Goal: Task Accomplishment & Management: Manage account settings

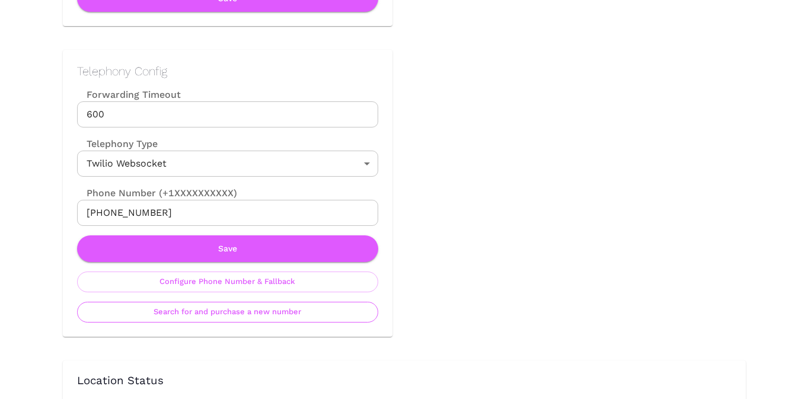
scroll to position [527, 0]
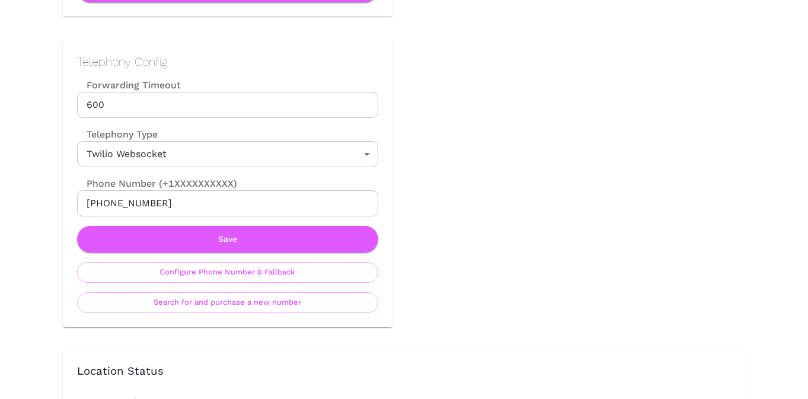
click at [214, 205] on input "+16204903679" at bounding box center [227, 203] width 301 height 26
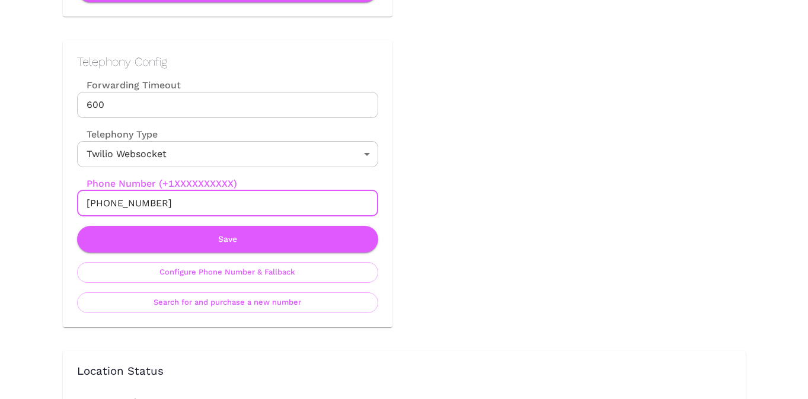
paste input "61468031464"
type input "+61468031464"
click at [219, 243] on button "Save" at bounding box center [227, 239] width 301 height 27
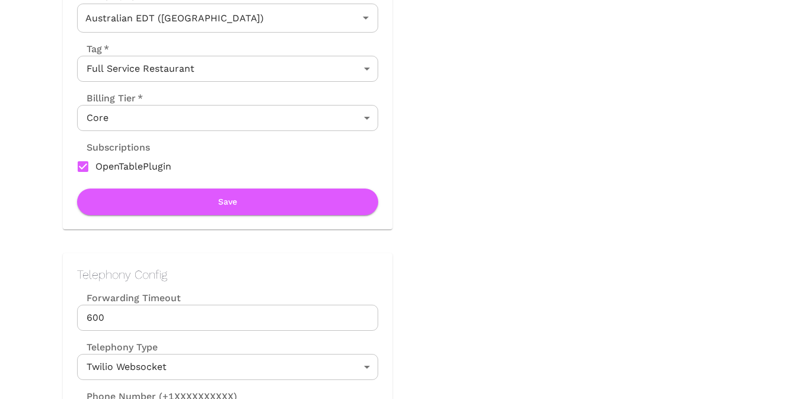
scroll to position [0, 0]
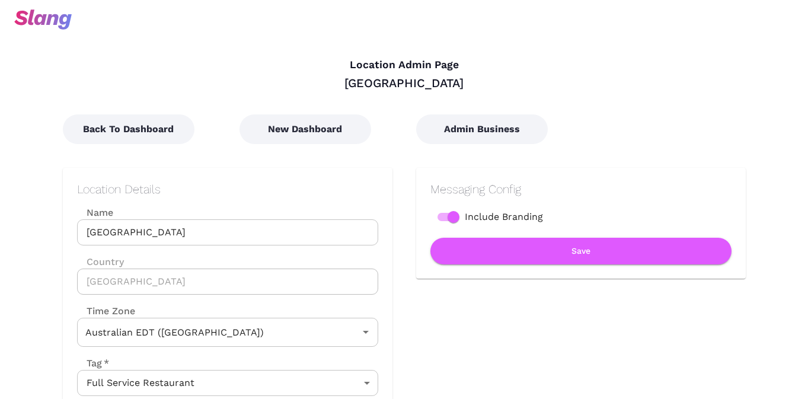
scroll to position [580, 0]
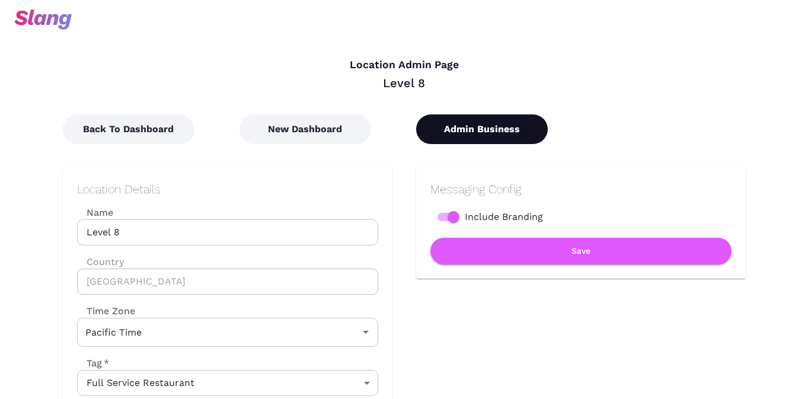
click at [487, 125] on button "Admin Business" at bounding box center [482, 129] width 132 height 30
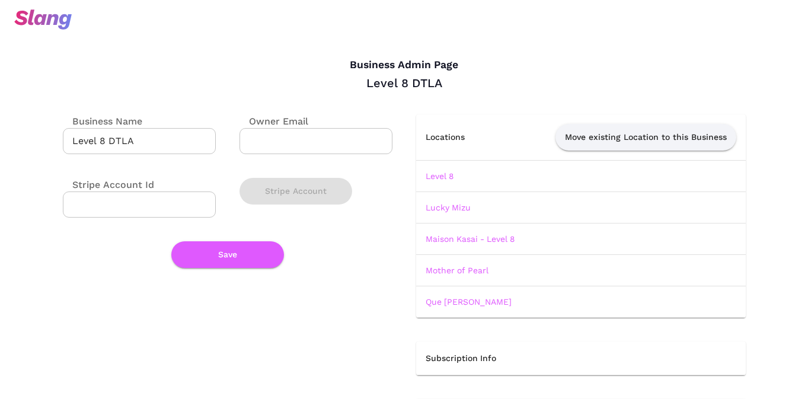
click at [183, 139] on input "Level 8 DTLA" at bounding box center [139, 141] width 153 height 26
type input "Lucky Mizu"
click at [234, 254] on button "Save" at bounding box center [227, 254] width 113 height 27
click at [438, 178] on link "Level 8" at bounding box center [440, 175] width 28 height 9
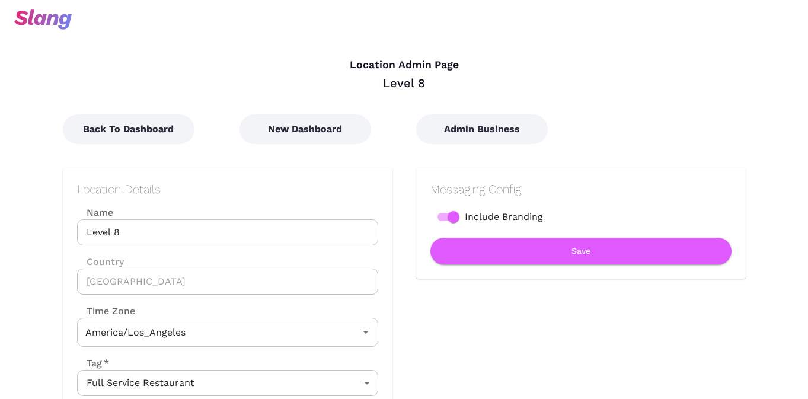
type input "Pacific Time"
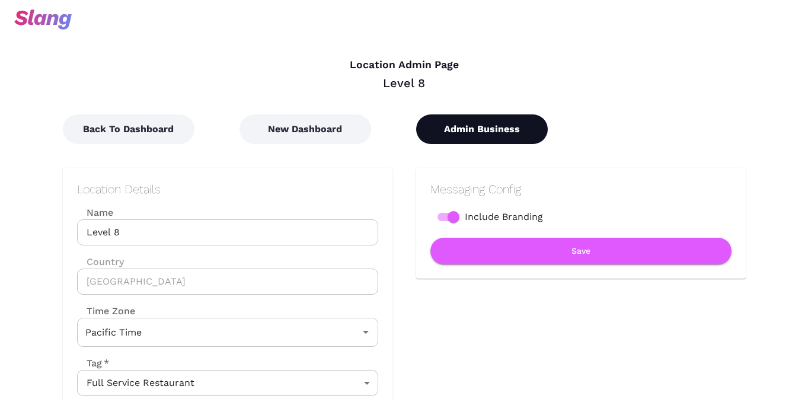
click at [468, 133] on button "Admin Business" at bounding box center [482, 129] width 132 height 30
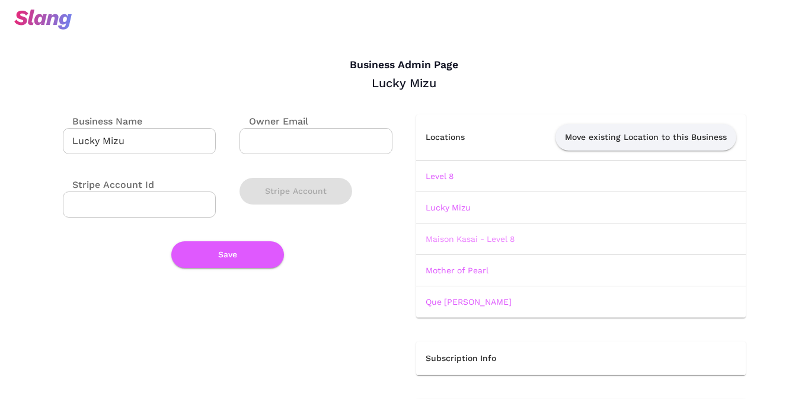
click at [461, 238] on link "Maison Kasai - Level 8" at bounding box center [470, 238] width 89 height 9
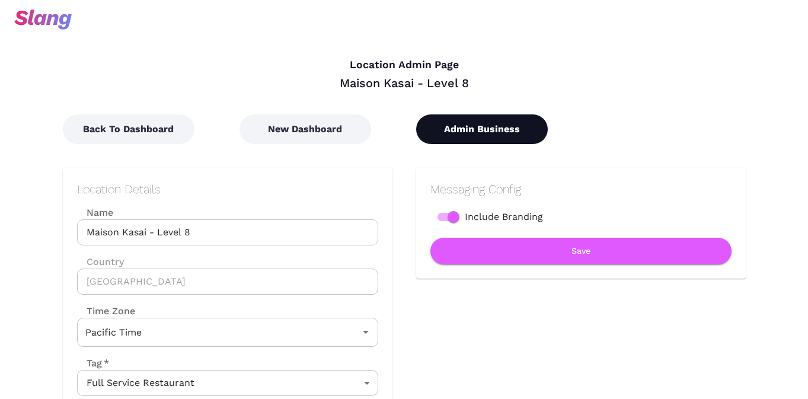
click at [488, 128] on button "Admin Business" at bounding box center [482, 129] width 132 height 30
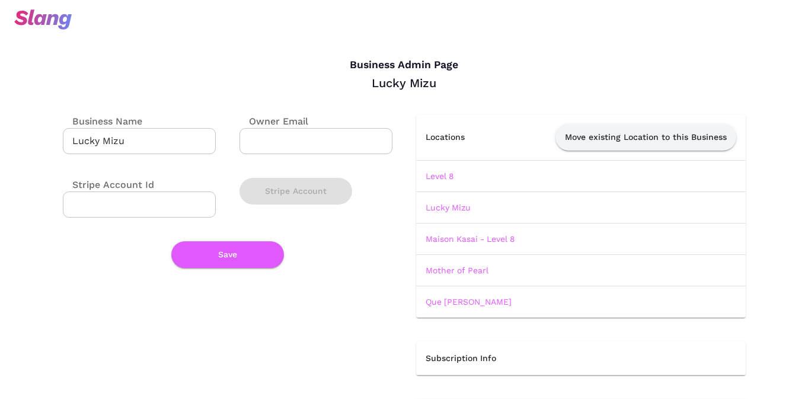
click at [451, 200] on td "Lucky Mizu" at bounding box center [581, 207] width 330 height 31
click at [451, 209] on link "Lucky Mizu" at bounding box center [448, 207] width 45 height 9
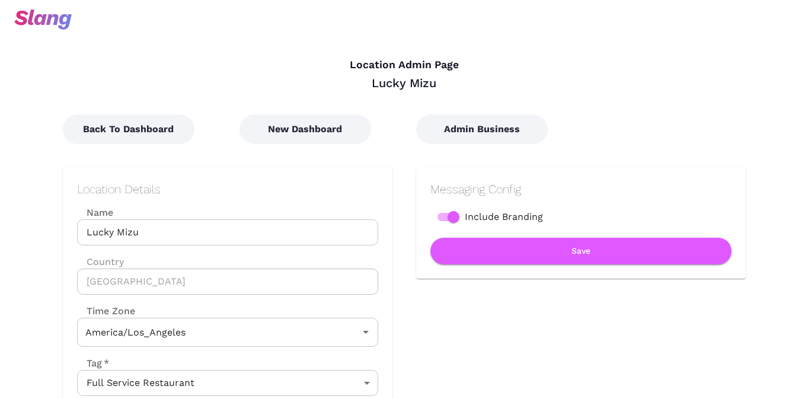
type input "Pacific Time"
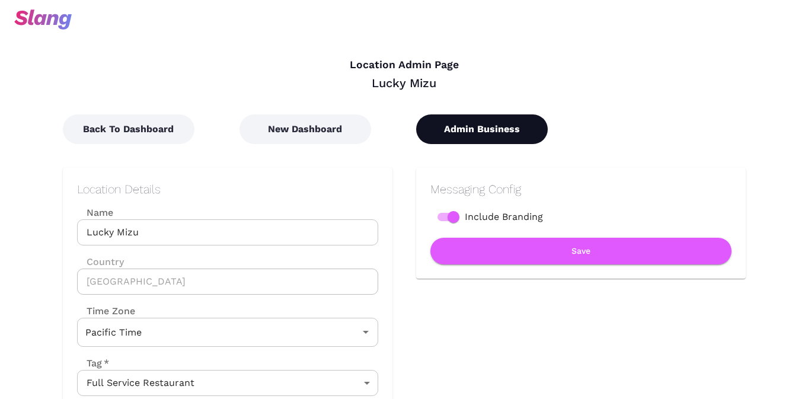
click at [505, 131] on button "Admin Business" at bounding box center [482, 129] width 132 height 30
